Goal: Information Seeking & Learning: Learn about a topic

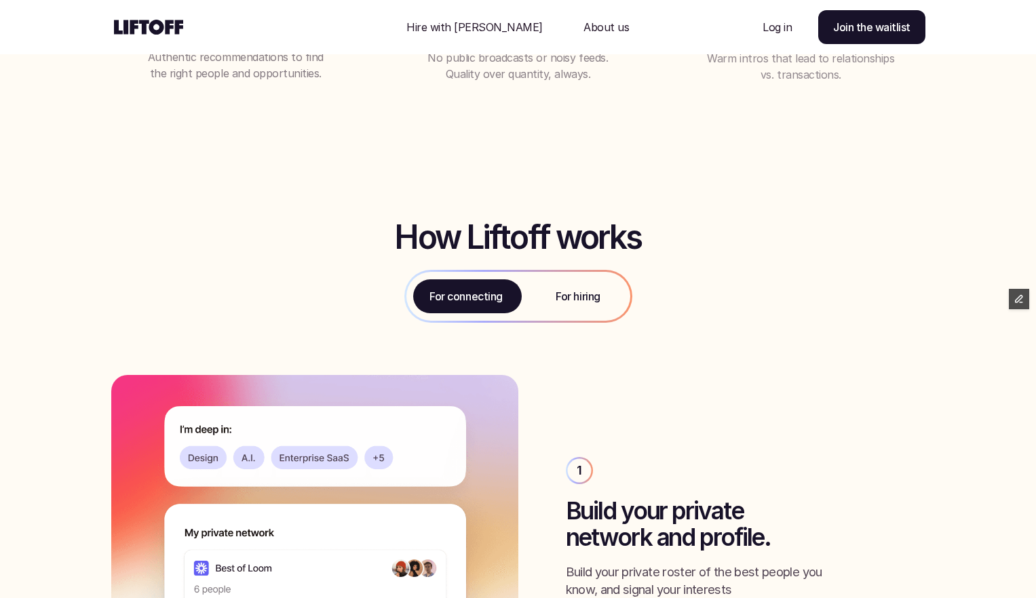
scroll to position [1540, 0]
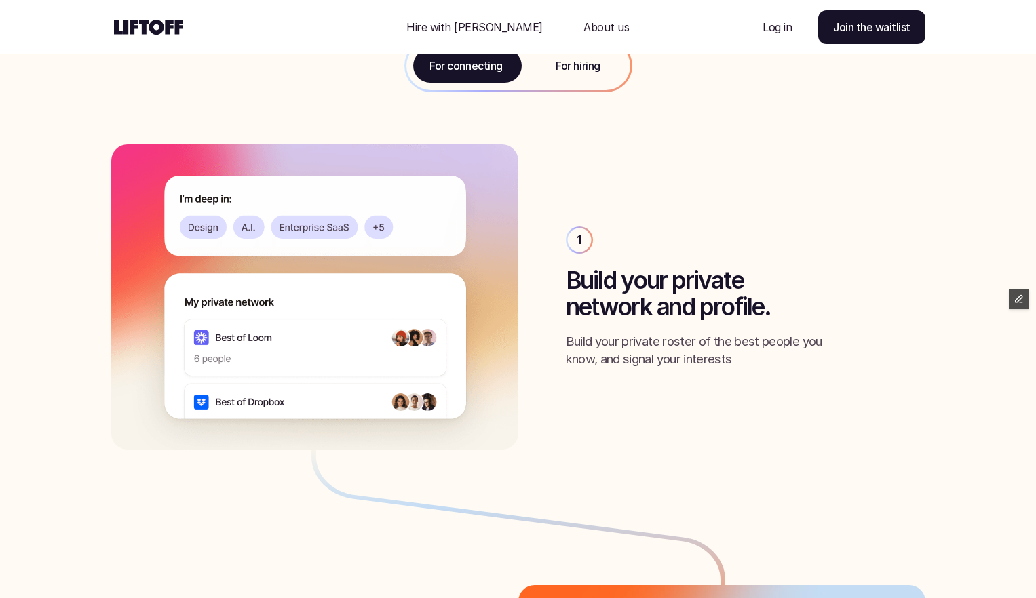
click at [595, 79] on div "For hiring" at bounding box center [578, 65] width 104 height 49
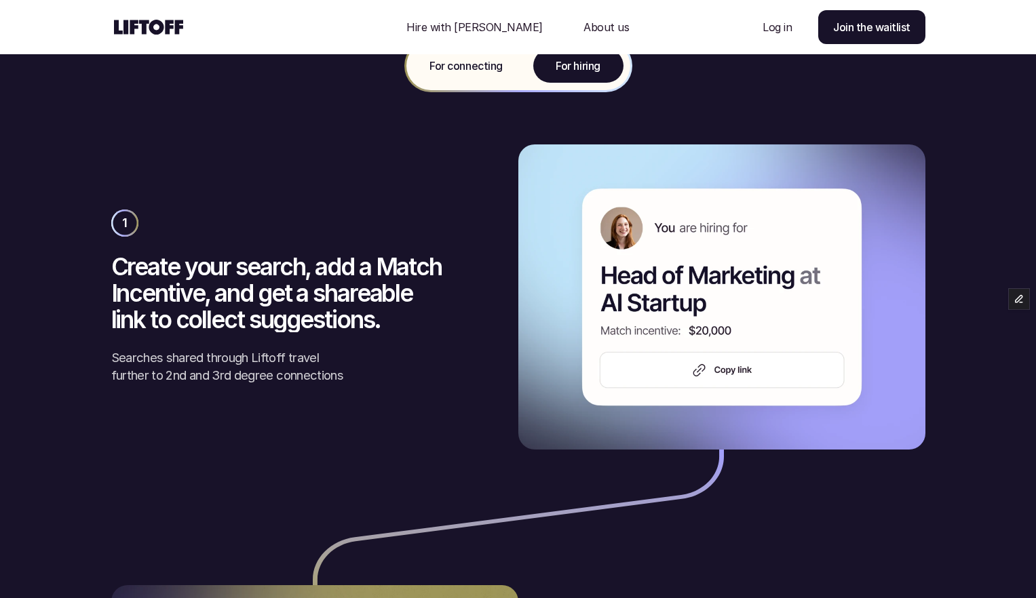
click at [480, 83] on div "For connecting" at bounding box center [466, 65] width 120 height 49
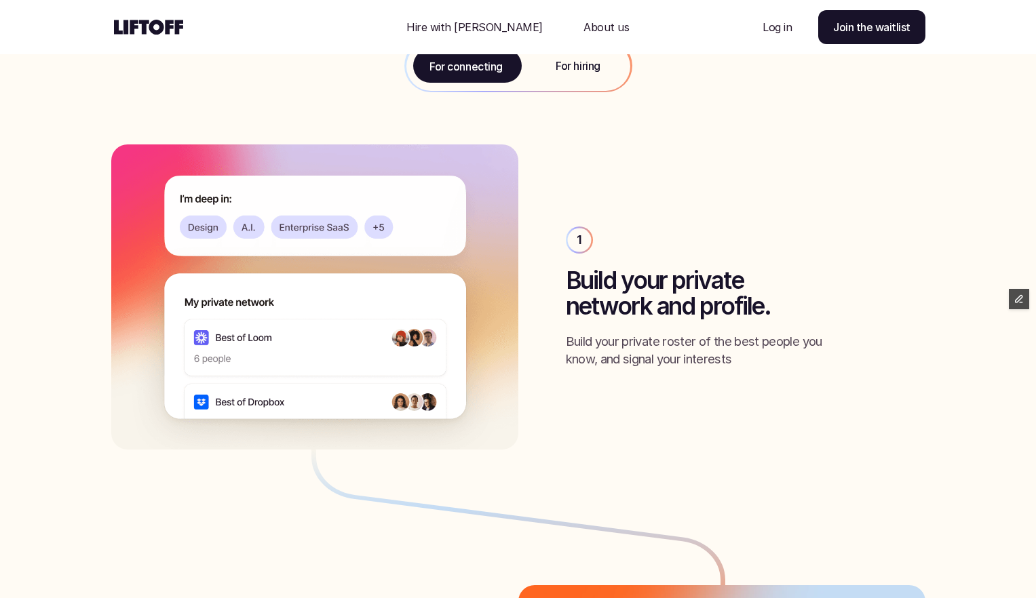
click at [569, 71] on p "For hiring" at bounding box center [578, 66] width 44 height 16
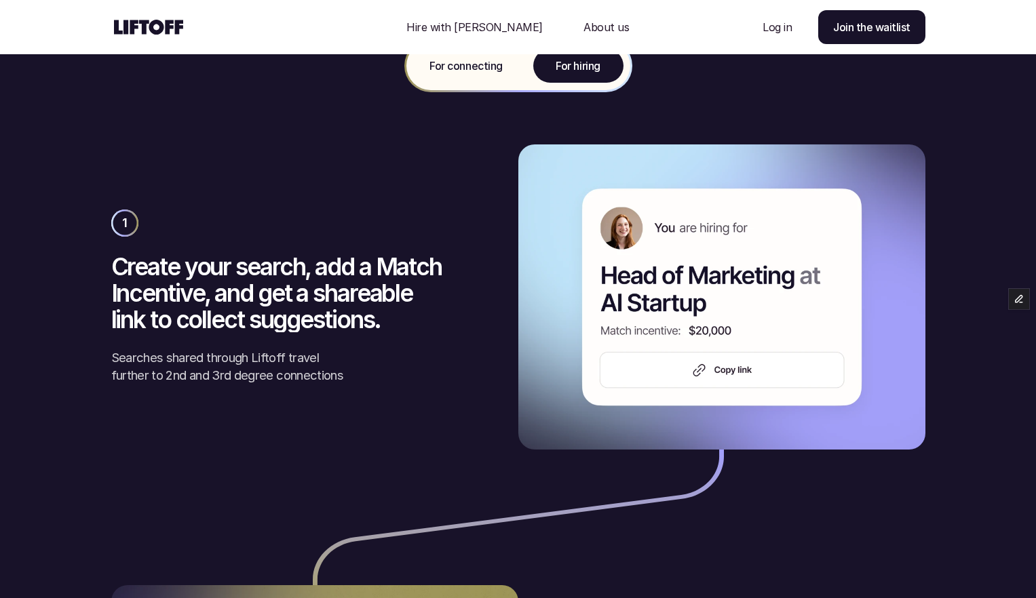
click at [480, 75] on div "For connecting" at bounding box center [466, 65] width 120 height 49
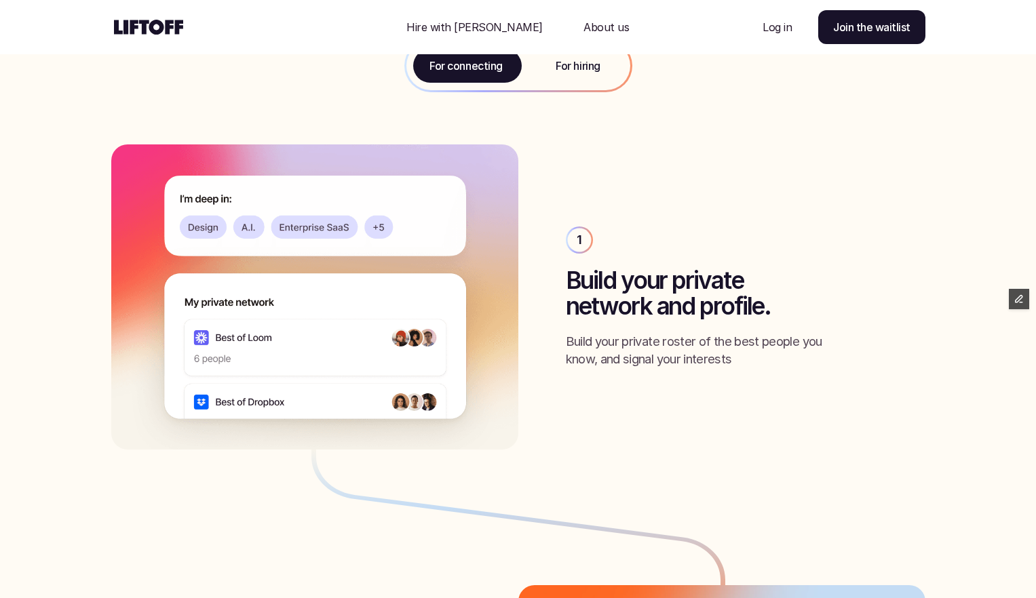
click at [579, 71] on p "For hiring" at bounding box center [578, 66] width 44 height 16
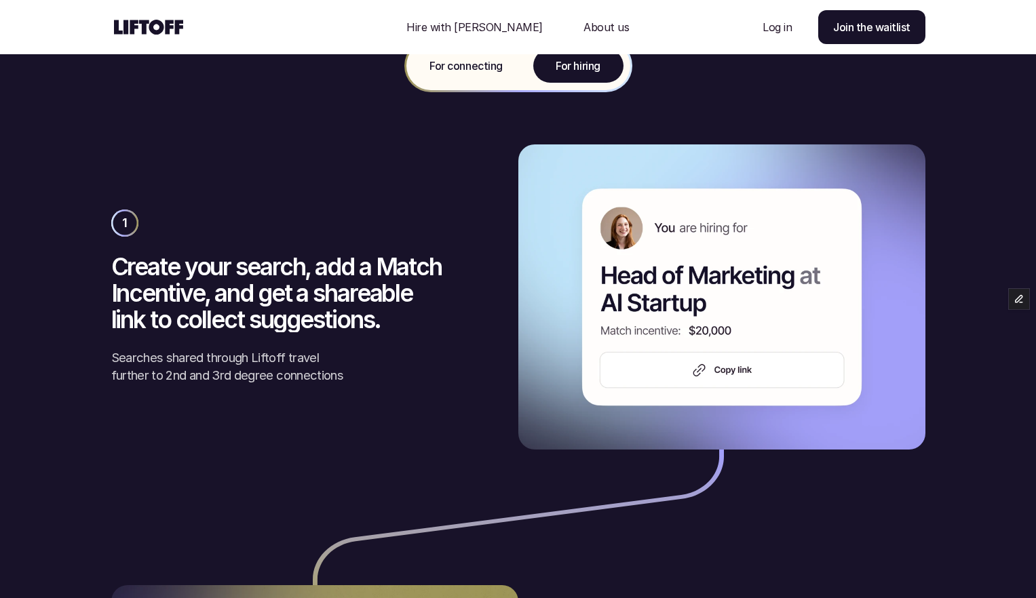
click at [486, 74] on div "For connecting" at bounding box center [466, 65] width 120 height 49
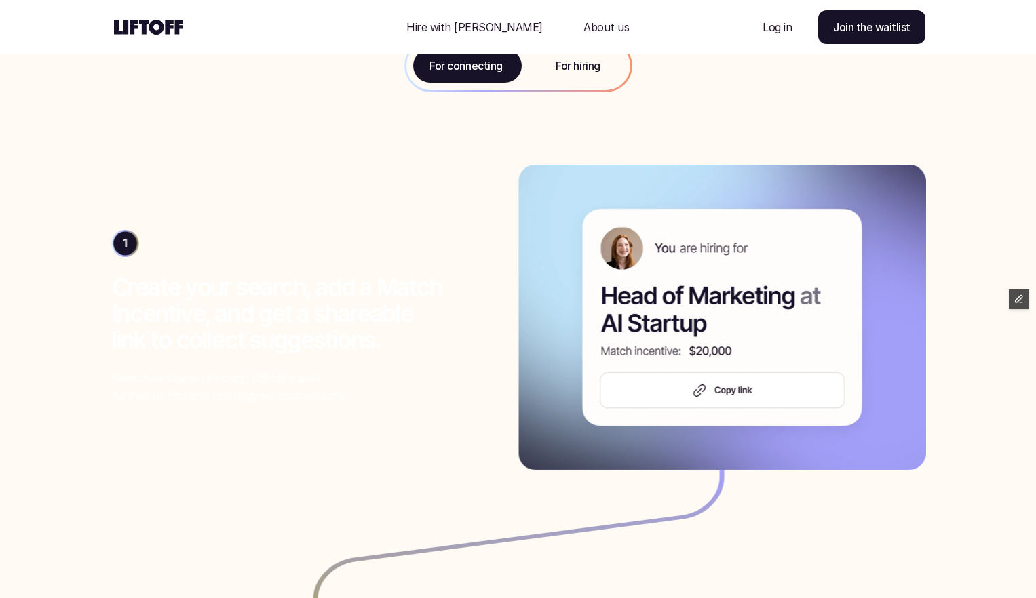
click at [575, 69] on p "For hiring" at bounding box center [578, 66] width 44 height 16
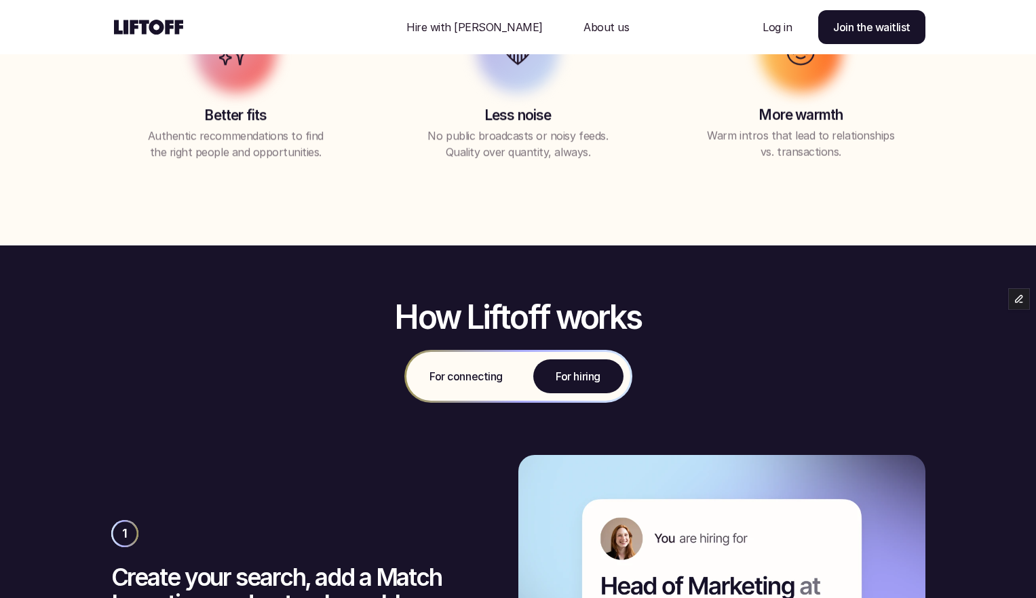
scroll to position [324, 0]
